Goal: Task Accomplishment & Management: Manage account settings

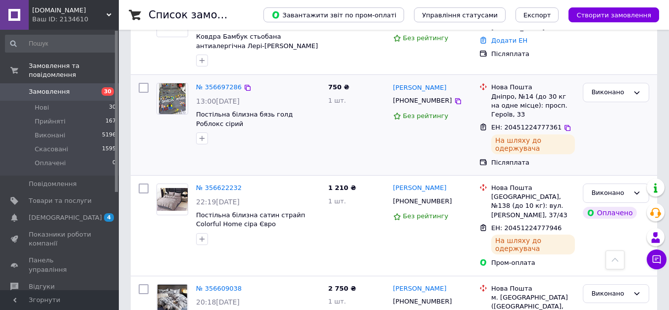
scroll to position [595, 0]
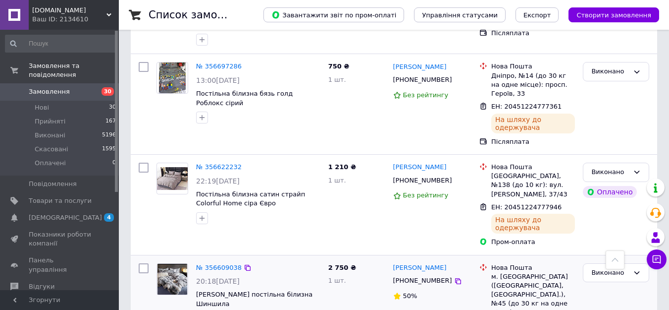
click at [310, 294] on div "№ 356609038 20:18[DATE] Велюрова постільна білизна Шиншила" at bounding box center [239, 314] width 172 height 111
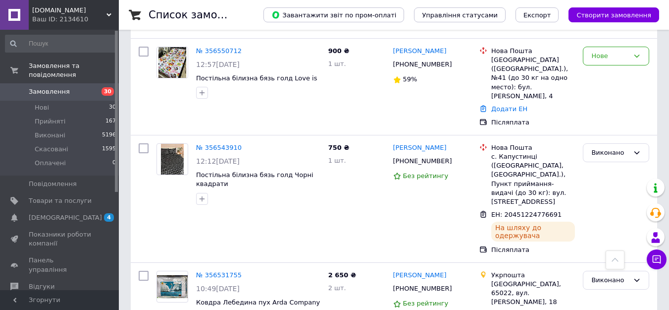
scroll to position [1236, 0]
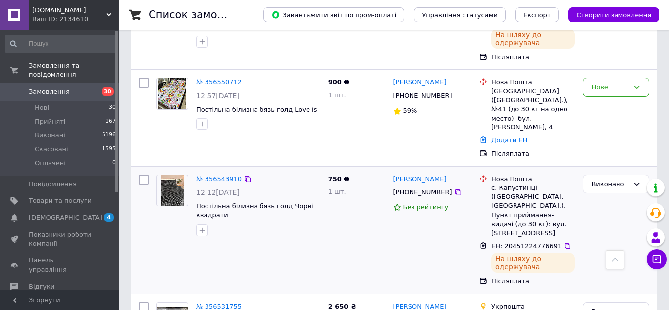
click at [209, 175] on link "№ 356543910" at bounding box center [219, 178] width 46 height 7
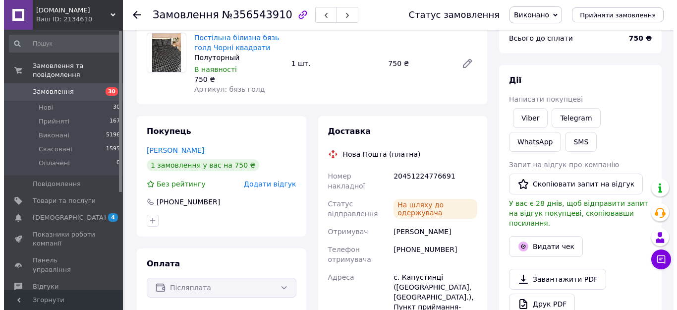
scroll to position [99, 0]
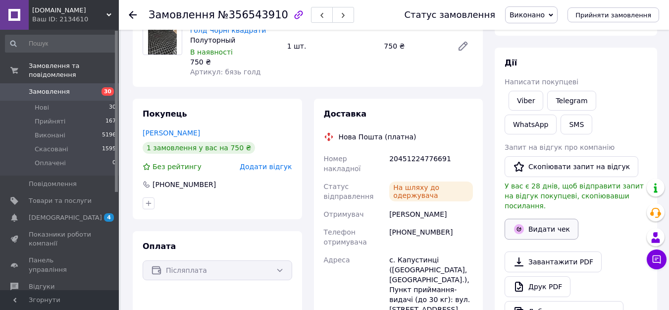
click at [542, 222] on button "Видати чек" at bounding box center [542, 229] width 74 height 21
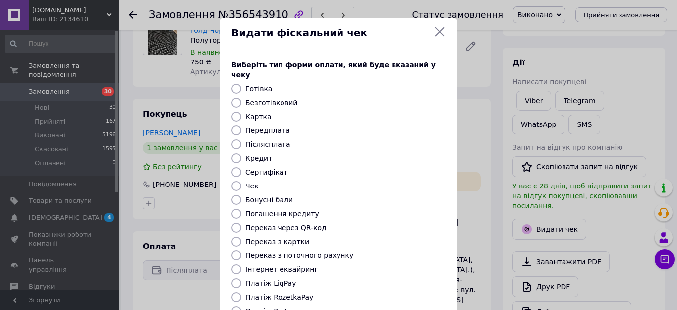
click at [253, 99] on label "Безготівковий" at bounding box center [271, 103] width 52 height 8
click at [241, 98] on input "Безготівковий" at bounding box center [236, 103] width 10 height 10
radio input "true"
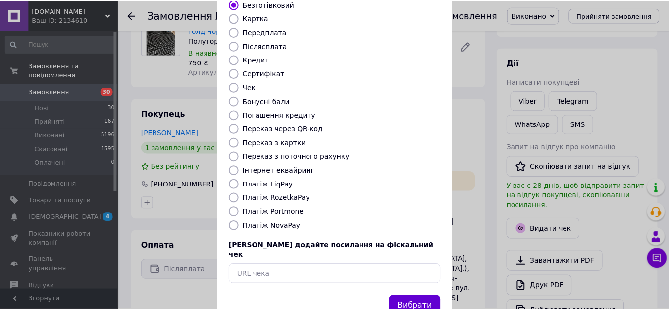
scroll to position [116, 0]
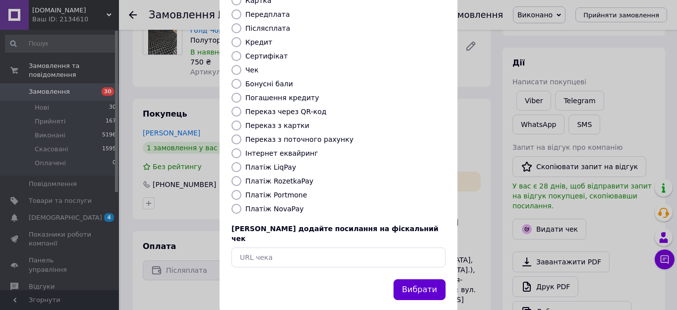
click at [429, 279] on button "Вибрати" at bounding box center [419, 289] width 52 height 21
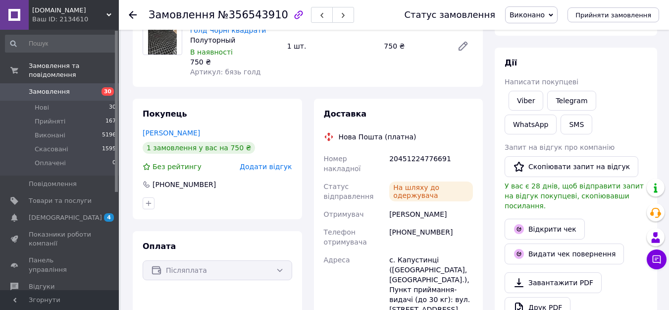
click at [133, 13] on icon at bounding box center [133, 15] width 8 height 8
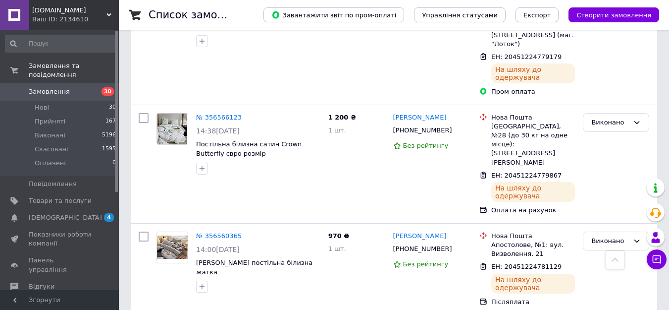
scroll to position [991, 0]
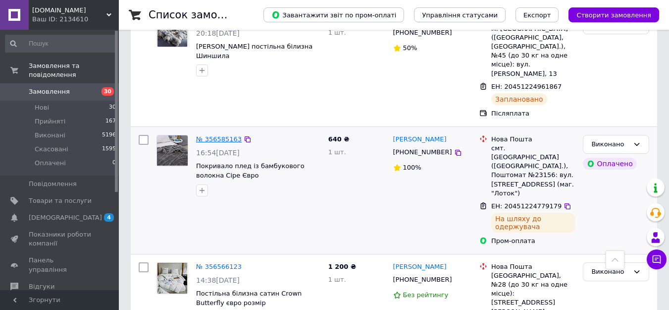
click at [214, 135] on link "№ 356585163" at bounding box center [219, 138] width 46 height 7
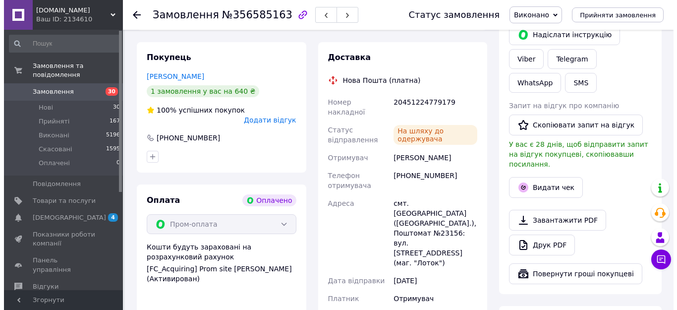
scroll to position [444, 0]
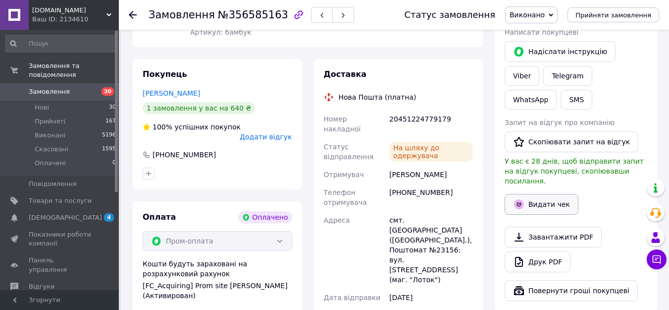
click at [563, 194] on button "Видати чек" at bounding box center [542, 204] width 74 height 21
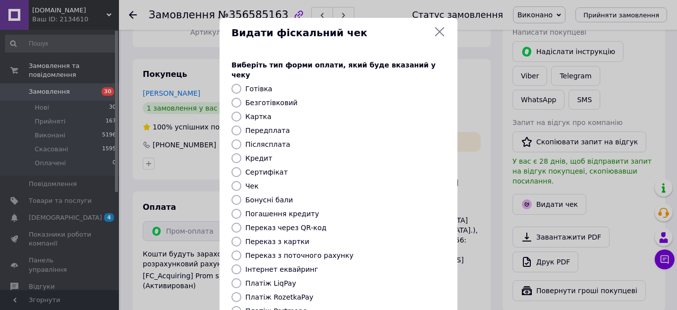
click at [233, 98] on input "Безготівковий" at bounding box center [236, 103] width 10 height 10
radio input "true"
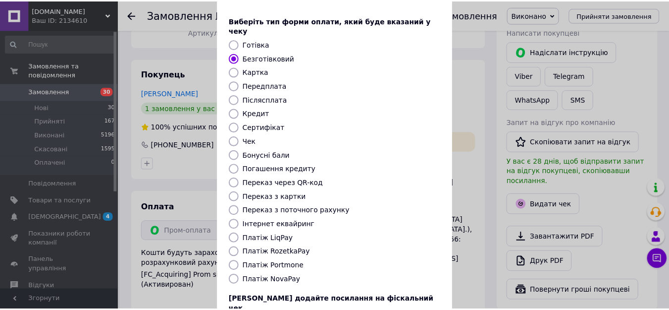
scroll to position [116, 0]
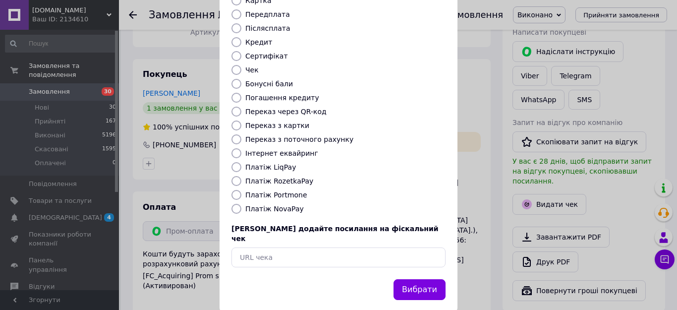
click at [422, 279] on button "Вибрати" at bounding box center [419, 289] width 52 height 21
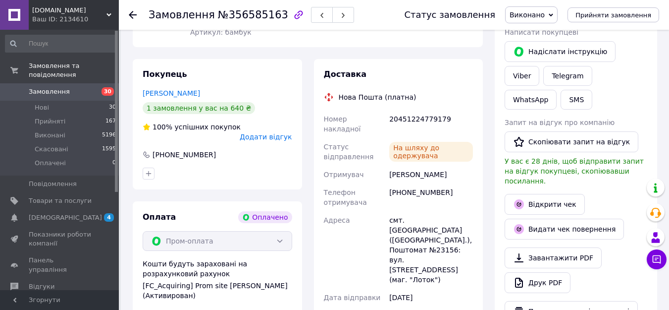
drag, startPoint x: 132, startPoint y: 16, endPoint x: 152, endPoint y: 41, distance: 32.0
click at [131, 16] on icon at bounding box center [133, 15] width 8 height 8
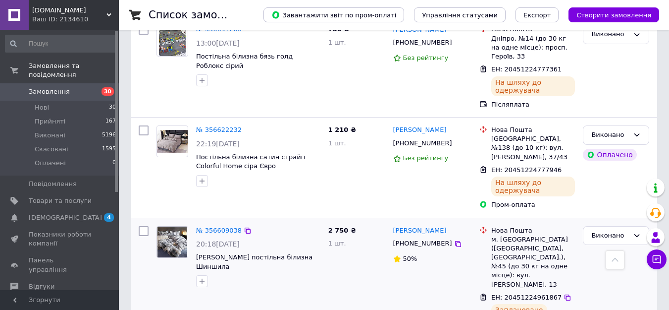
scroll to position [644, 0]
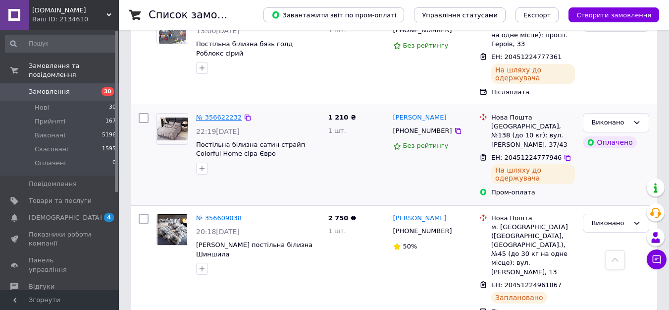
click at [220, 113] on link "№ 356622232" at bounding box center [219, 116] width 46 height 7
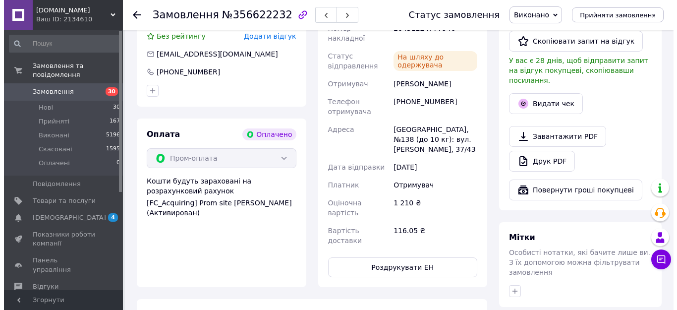
scroll to position [496, 0]
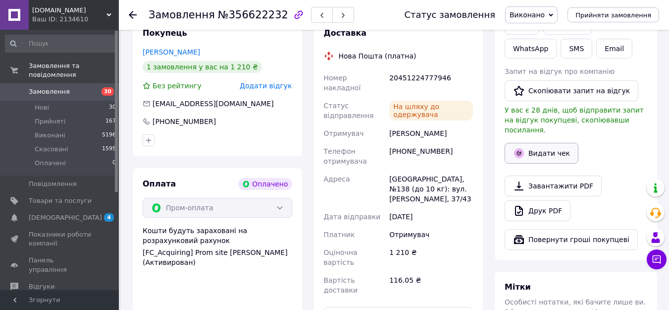
click at [540, 143] on button "Видати чек" at bounding box center [542, 153] width 74 height 21
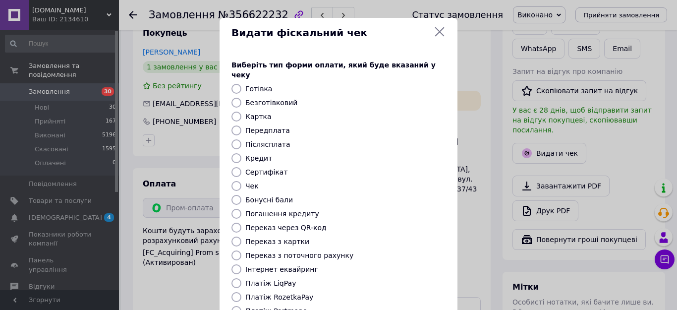
click at [232, 98] on input "Безготівковий" at bounding box center [236, 103] width 10 height 10
radio input "true"
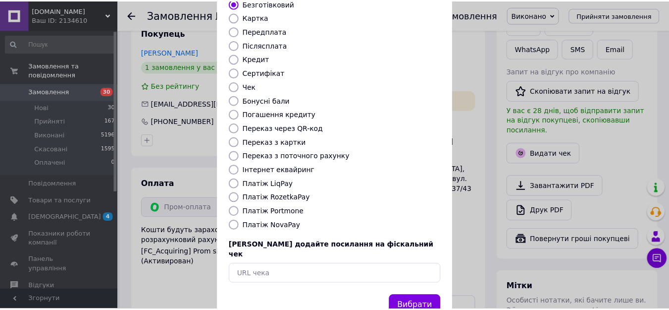
scroll to position [116, 0]
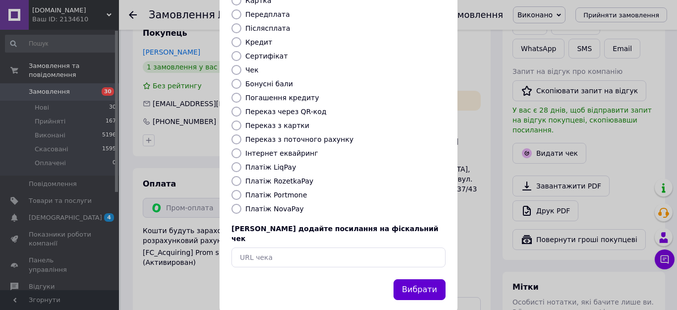
click at [413, 279] on button "Вибрати" at bounding box center [419, 289] width 52 height 21
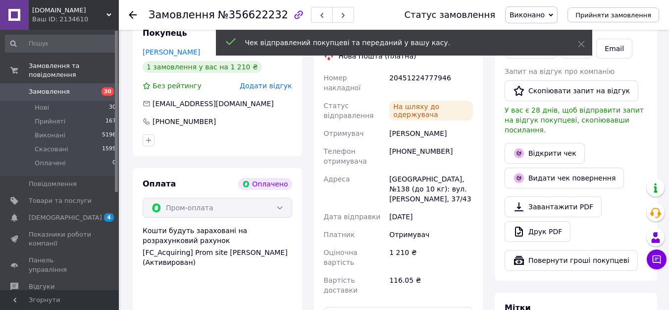
scroll to position [446, 0]
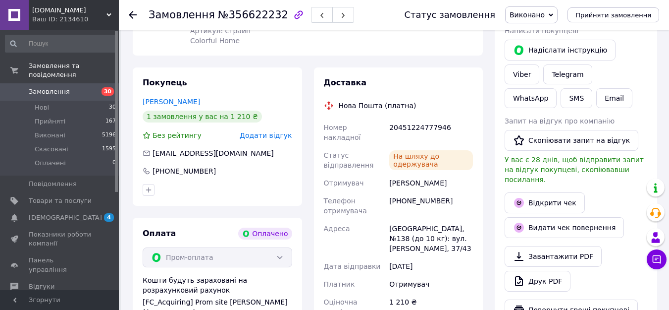
click at [129, 16] on icon at bounding box center [133, 15] width 8 height 8
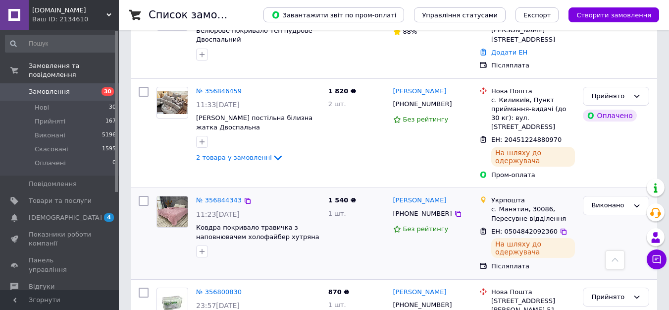
scroll to position [297, 0]
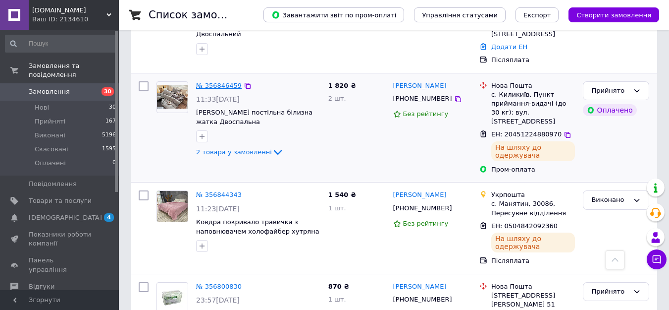
click at [218, 82] on link "№ 356846459" at bounding box center [219, 85] width 46 height 7
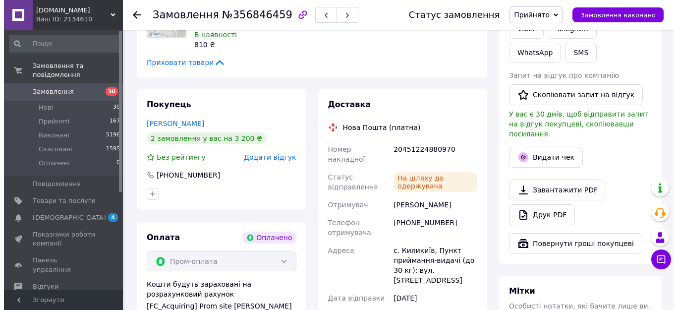
scroll to position [496, 0]
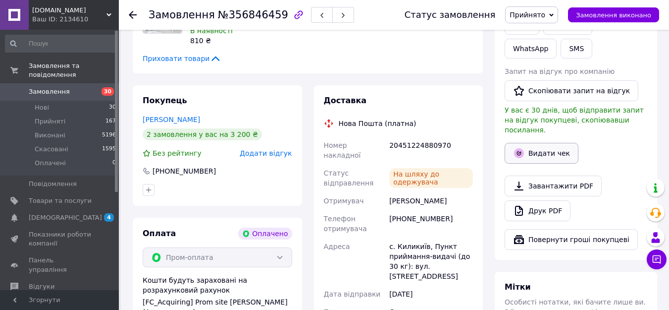
click at [537, 143] on button "Видати чек" at bounding box center [542, 153] width 74 height 21
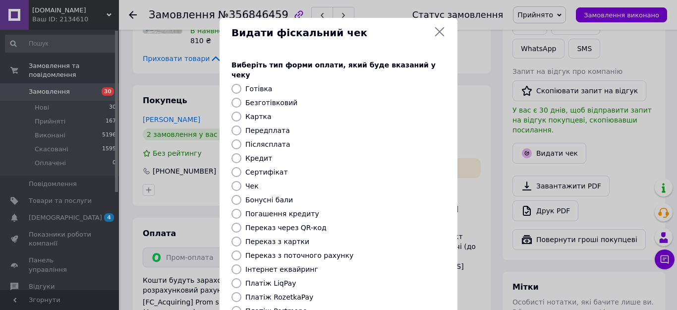
click at [231, 98] on input "Безготівковий" at bounding box center [236, 103] width 10 height 10
radio input "true"
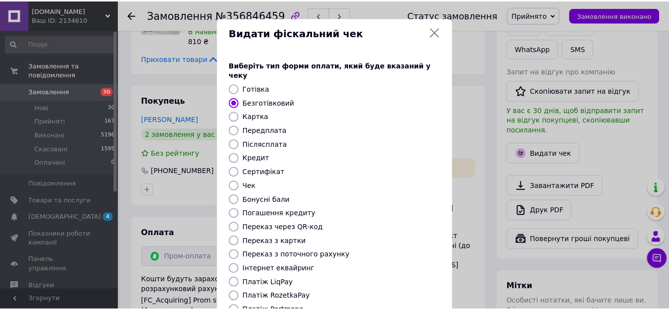
scroll to position [116, 0]
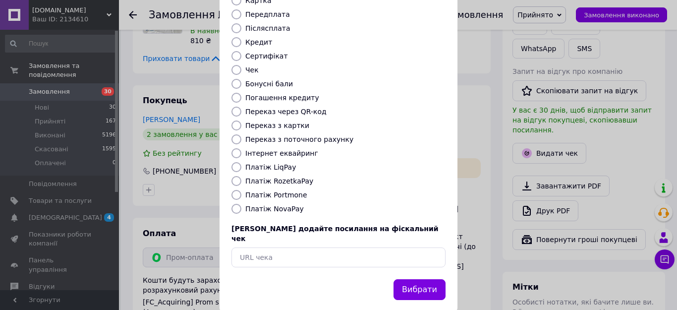
click at [407, 280] on div "Вибрати" at bounding box center [419, 289] width 56 height 25
click at [410, 279] on button "Вибрати" at bounding box center [419, 289] width 52 height 21
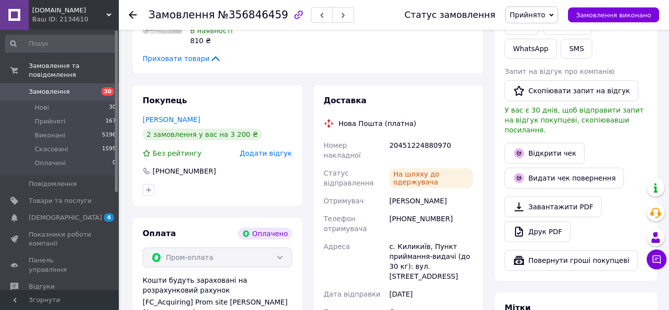
click at [133, 13] on icon at bounding box center [133, 15] width 8 height 8
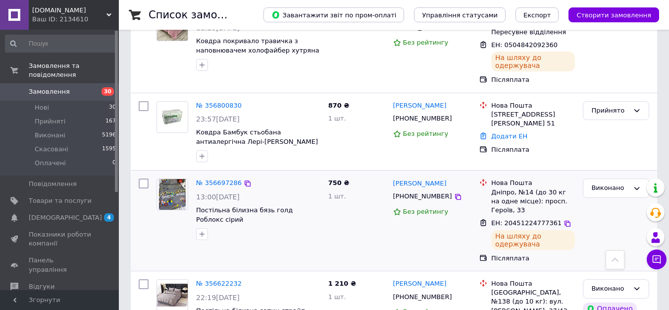
scroll to position [496, 0]
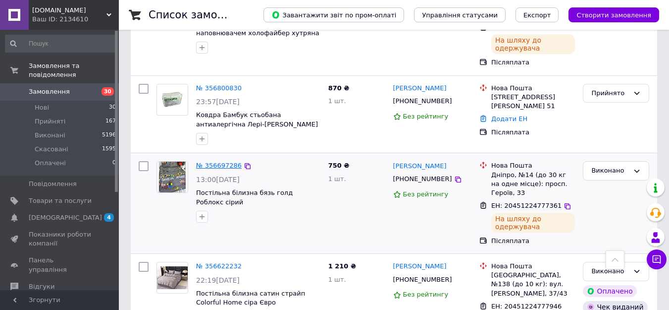
click at [228, 162] on link "№ 356697286" at bounding box center [219, 165] width 46 height 7
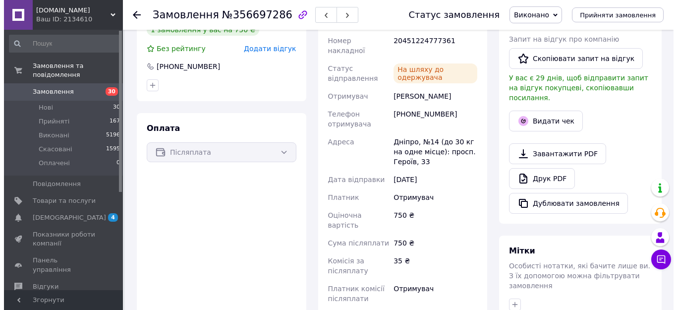
scroll to position [165, 0]
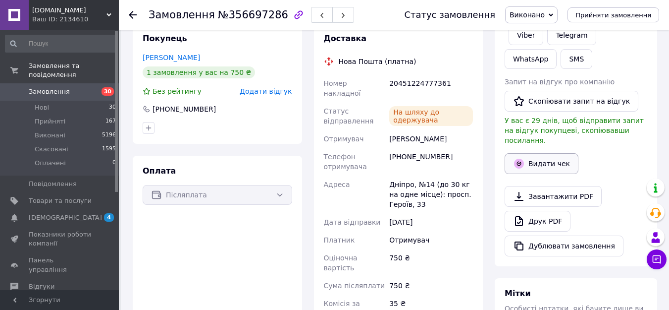
click at [555, 158] on button "Видати чек" at bounding box center [542, 163] width 74 height 21
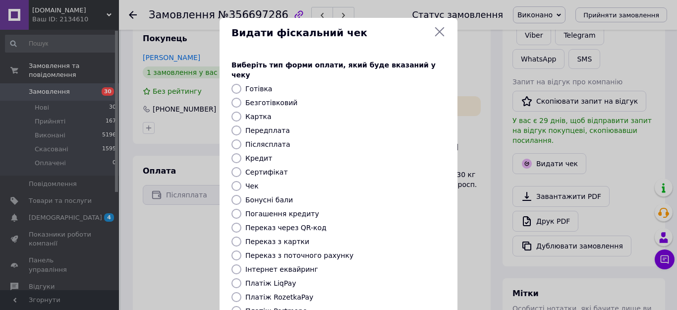
click at [231, 98] on input "Безготівковий" at bounding box center [236, 103] width 10 height 10
radio input "true"
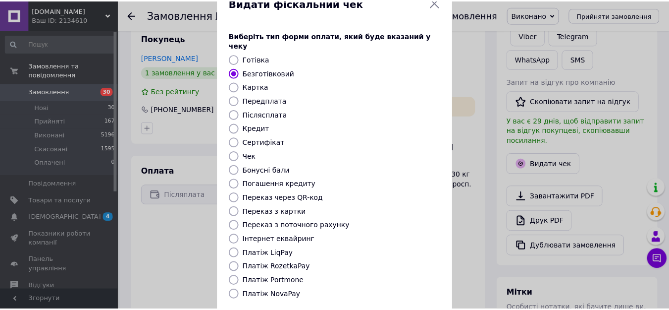
scroll to position [99, 0]
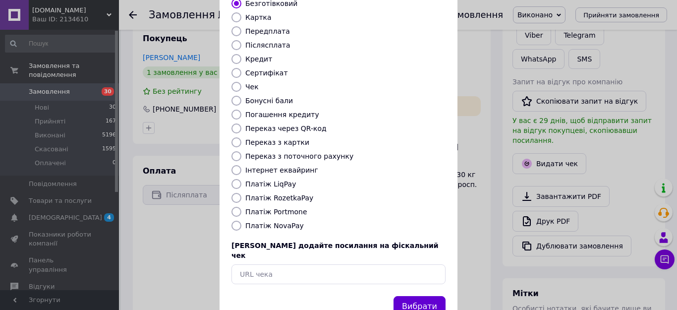
click at [428, 296] on button "Вибрати" at bounding box center [419, 306] width 52 height 21
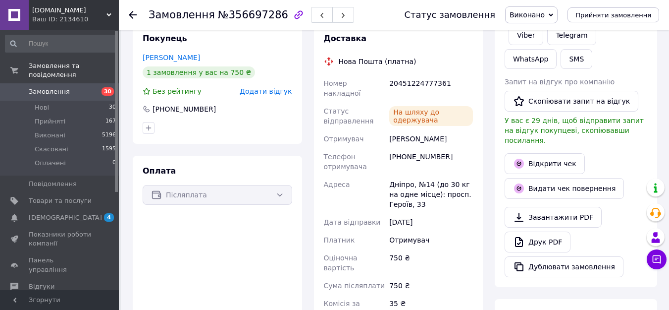
click at [133, 15] on use at bounding box center [133, 15] width 8 height 8
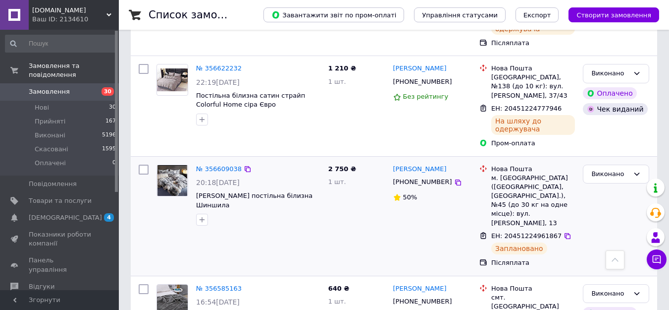
scroll to position [694, 0]
click at [219, 165] on link "№ 356609038" at bounding box center [219, 168] width 46 height 7
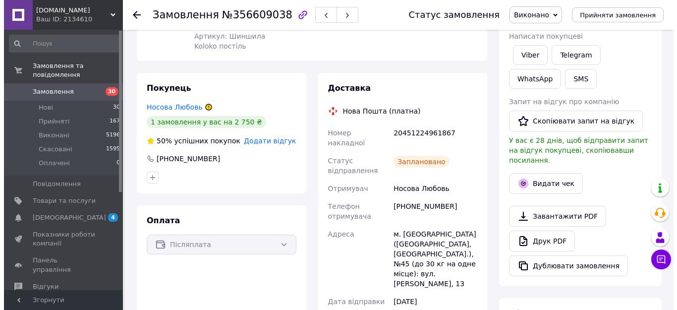
scroll to position [121, 0]
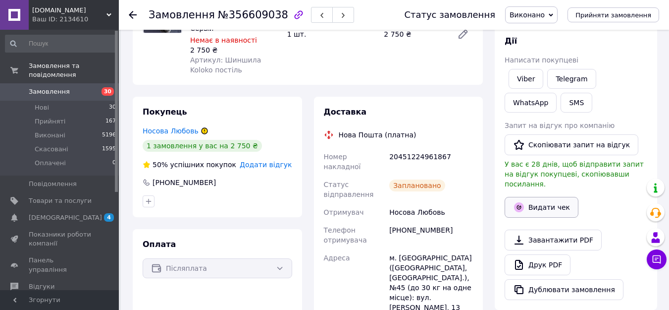
click at [539, 197] on button "Видати чек" at bounding box center [542, 207] width 74 height 21
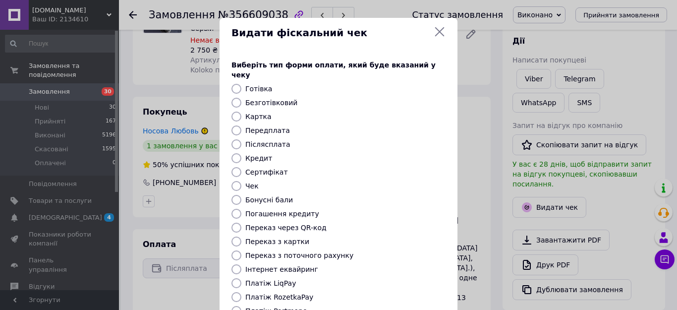
click at [233, 98] on input "Безготівковий" at bounding box center [236, 103] width 10 height 10
radio input "true"
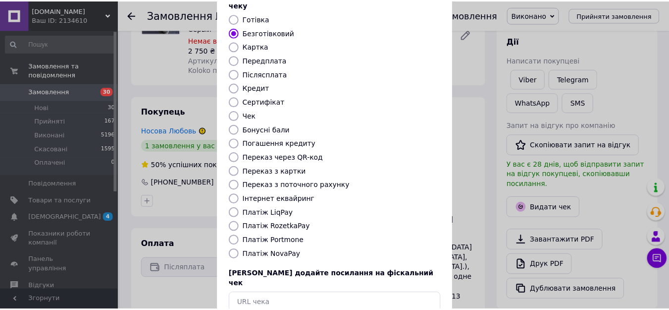
scroll to position [116, 0]
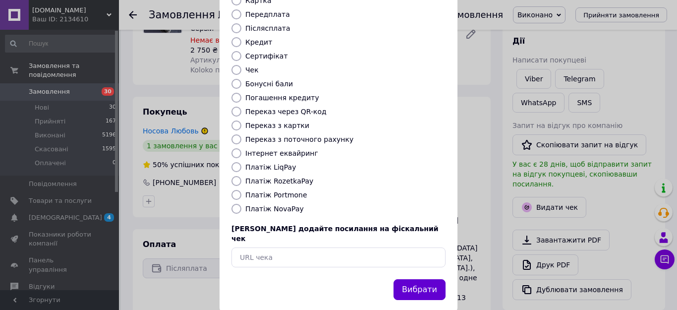
click at [422, 279] on button "Вибрати" at bounding box center [419, 289] width 52 height 21
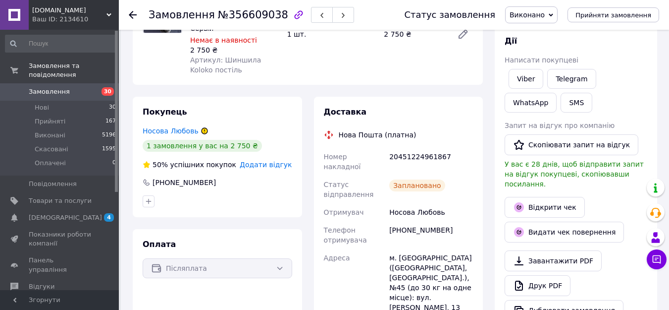
click at [129, 15] on use at bounding box center [133, 15] width 8 height 8
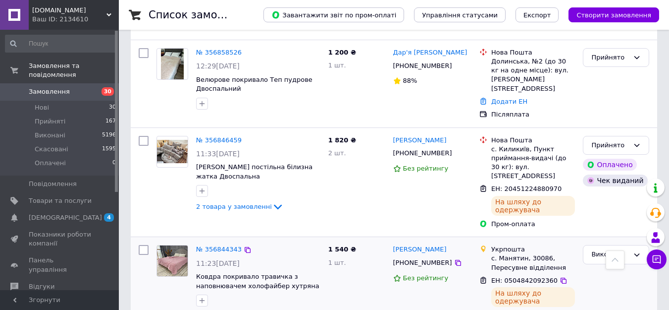
scroll to position [248, 0]
